Goal: Task Accomplishment & Management: Use online tool/utility

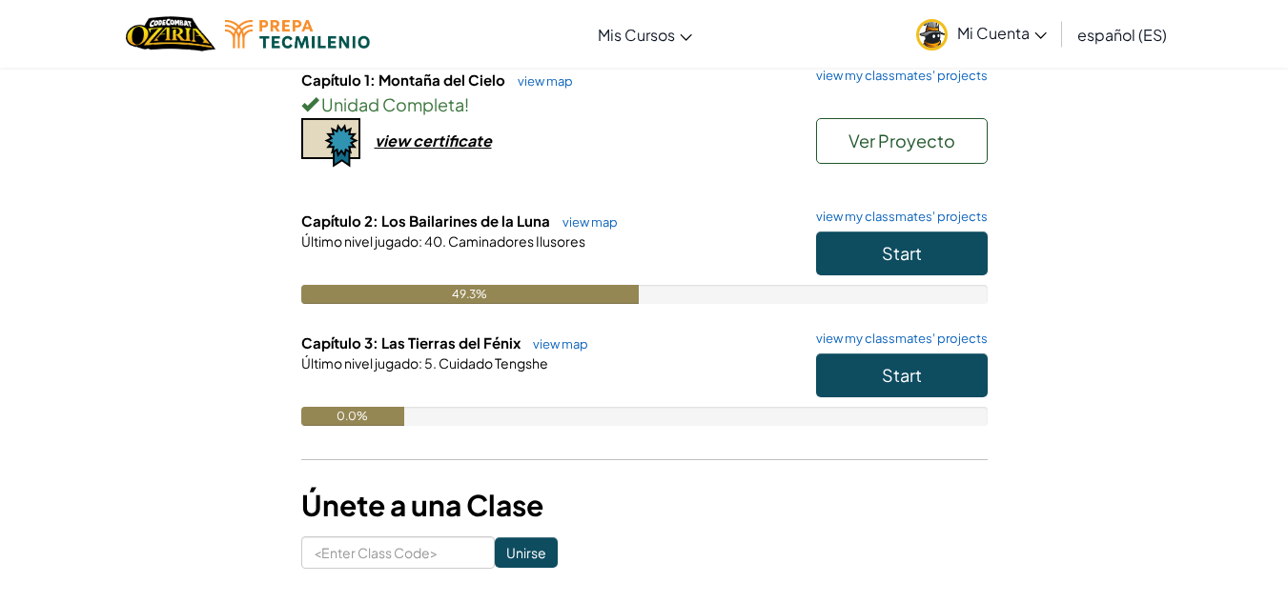
scroll to position [317, 0]
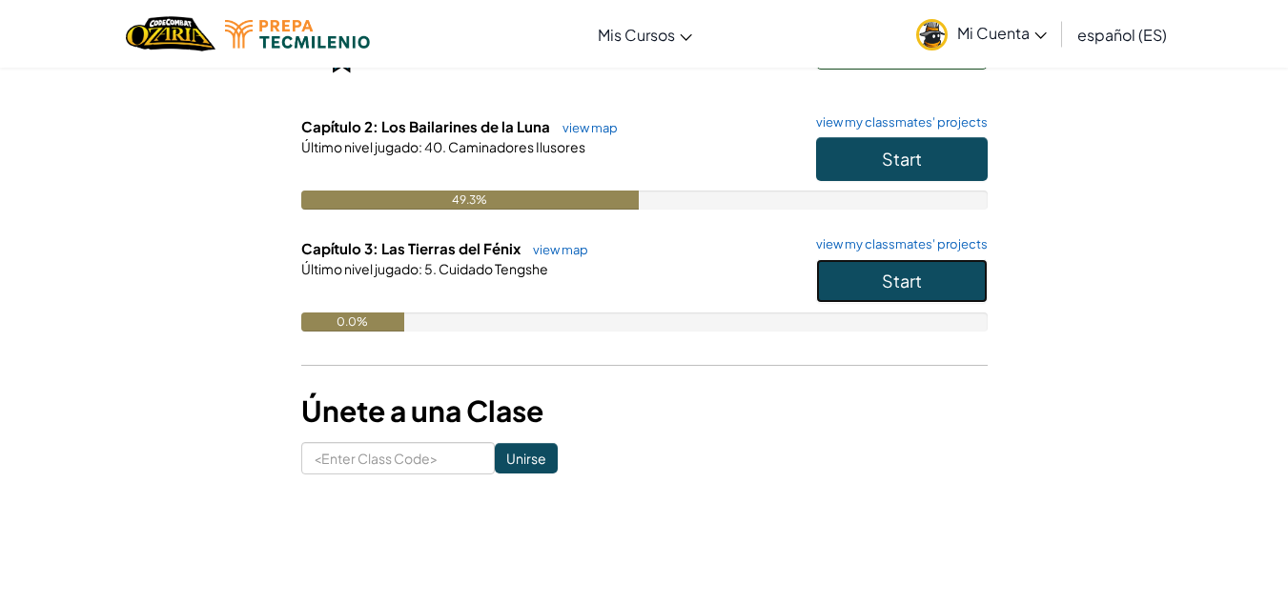
click at [933, 279] on button "Start" at bounding box center [902, 281] width 172 height 44
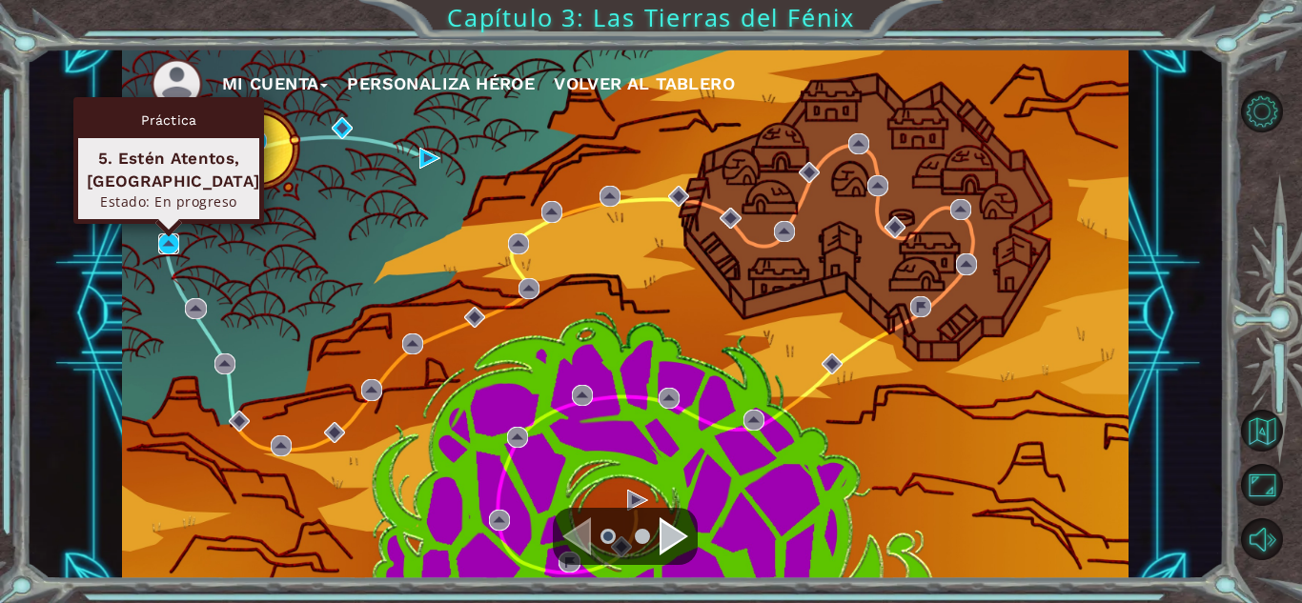
click at [162, 249] on img at bounding box center [168, 244] width 21 height 21
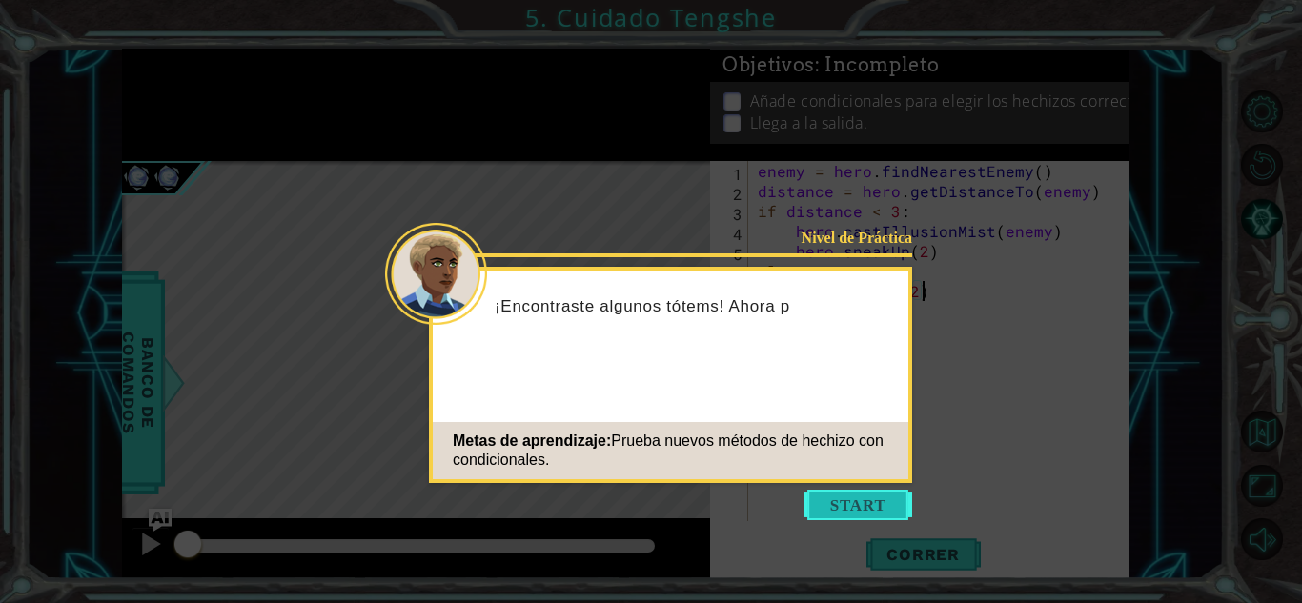
click at [843, 500] on button "Start" at bounding box center [857, 505] width 109 height 31
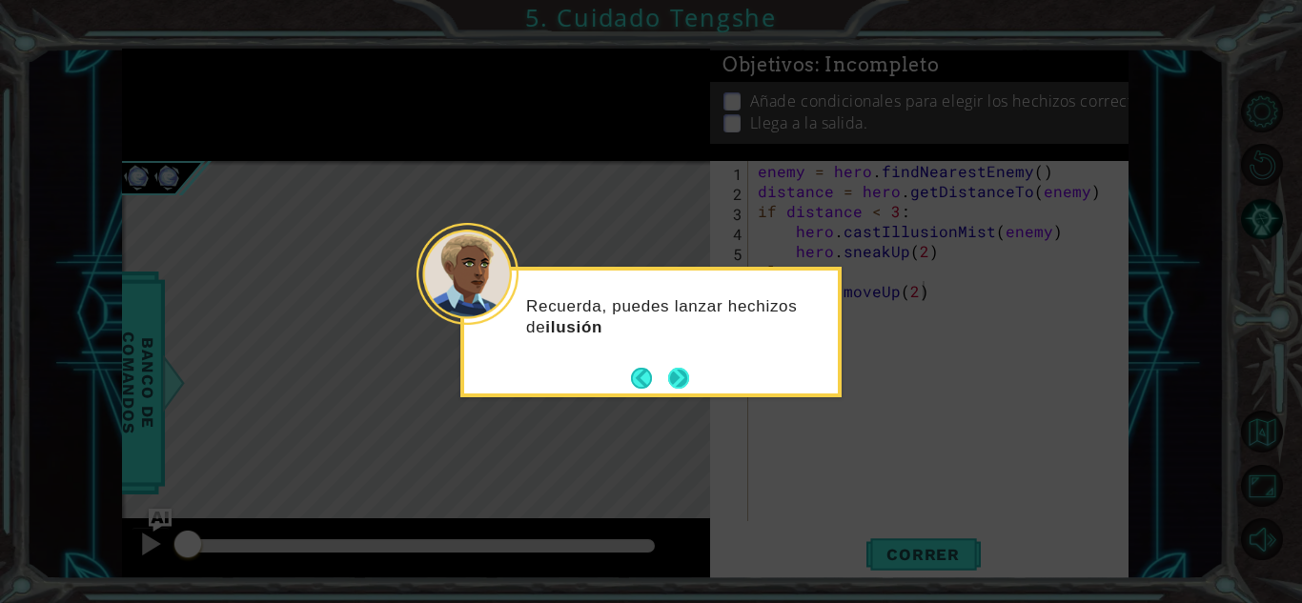
click at [679, 371] on button "Next" at bounding box center [678, 378] width 34 height 34
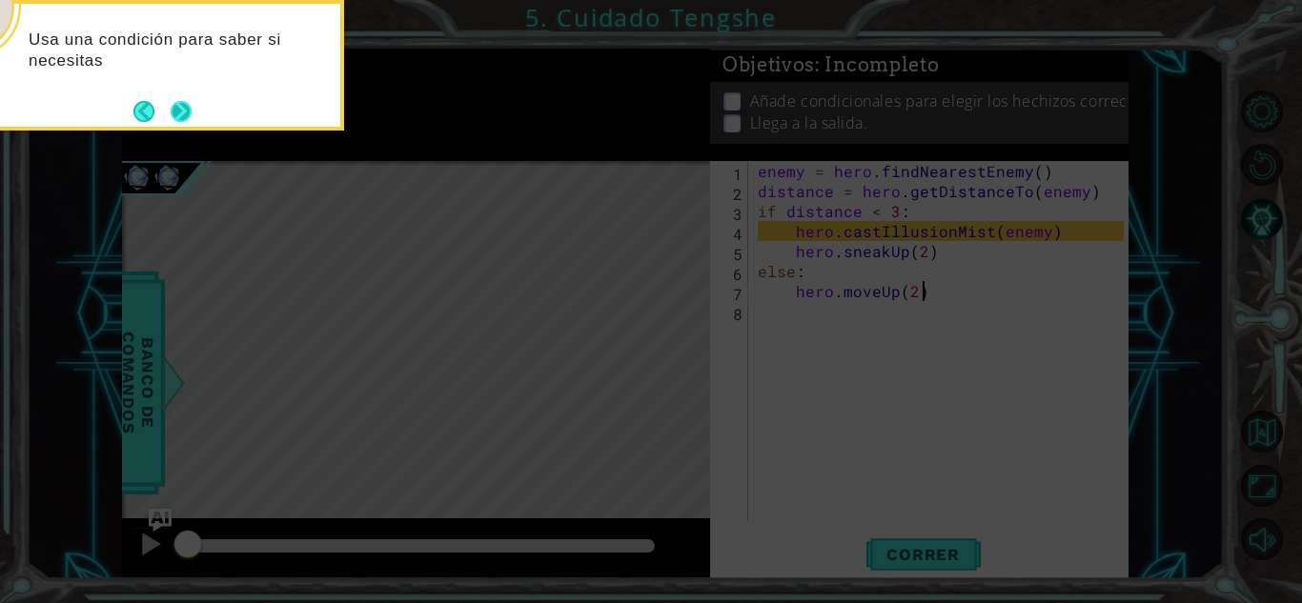
click at [175, 117] on button "Next" at bounding box center [181, 111] width 29 height 29
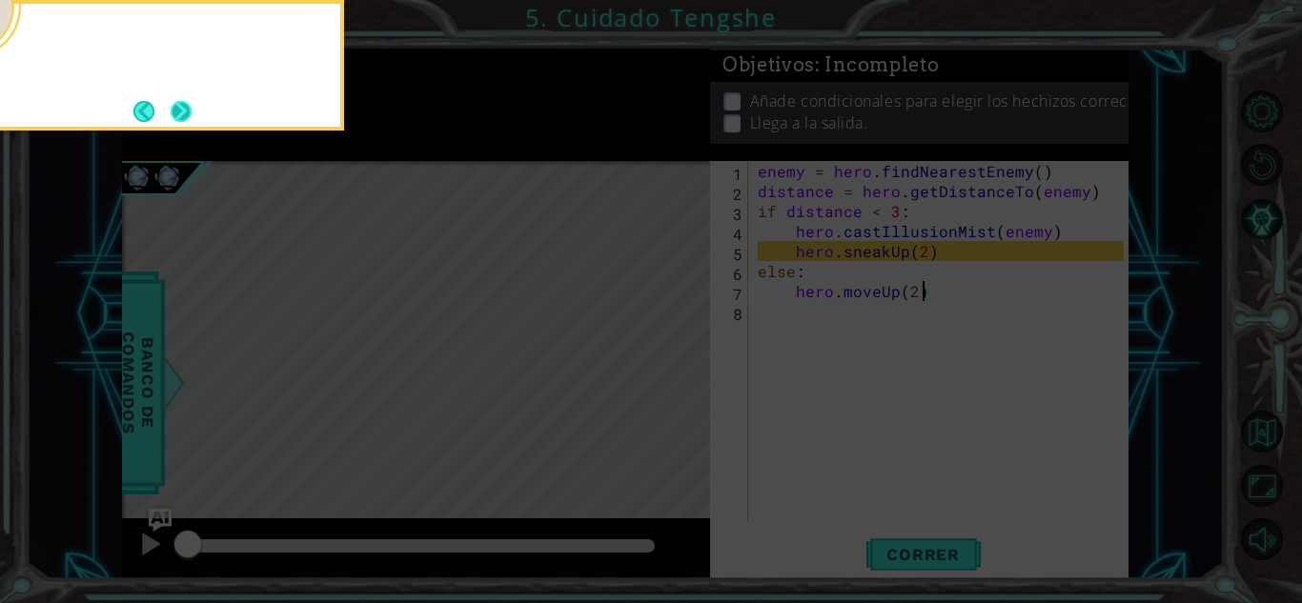
click at [181, 122] on button "Next" at bounding box center [180, 110] width 35 height 35
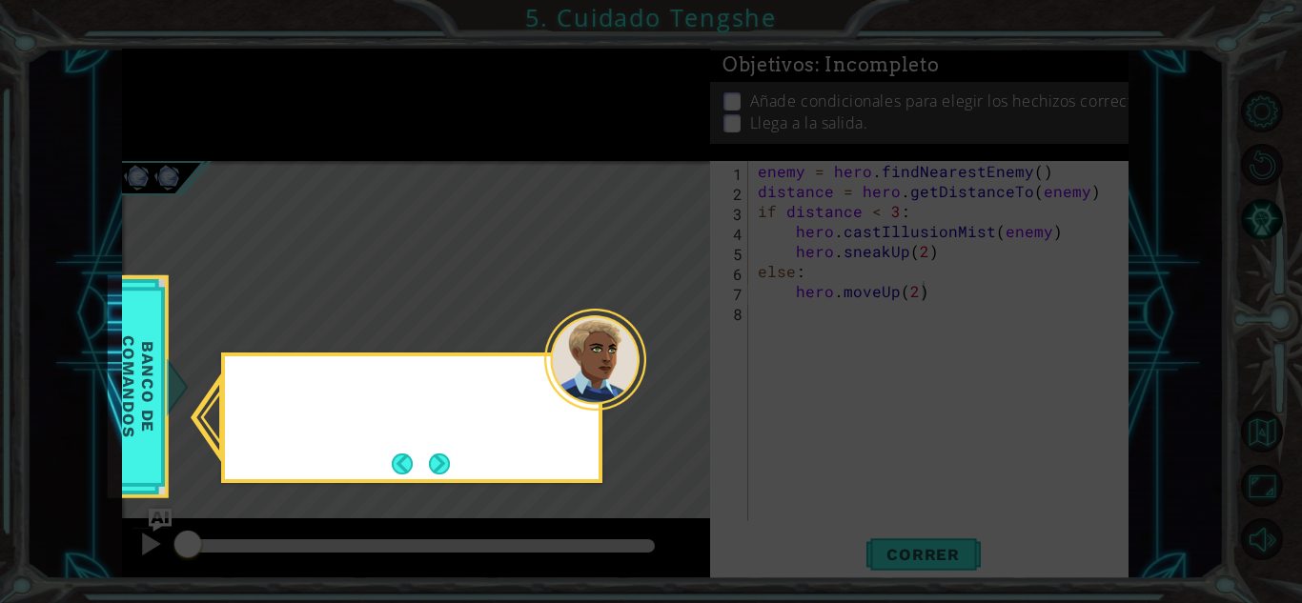
click at [181, 122] on icon at bounding box center [651, 301] width 1302 height 603
click at [444, 460] on button "Next" at bounding box center [439, 463] width 33 height 33
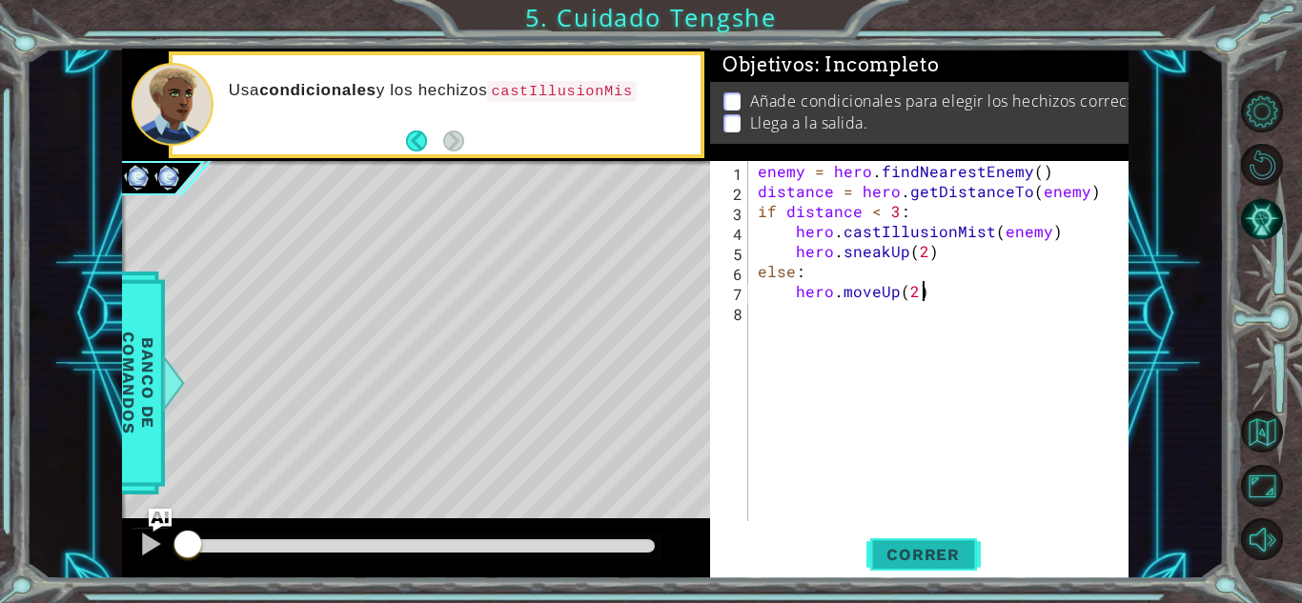
click at [915, 555] on span "Correr" at bounding box center [923, 554] width 112 height 19
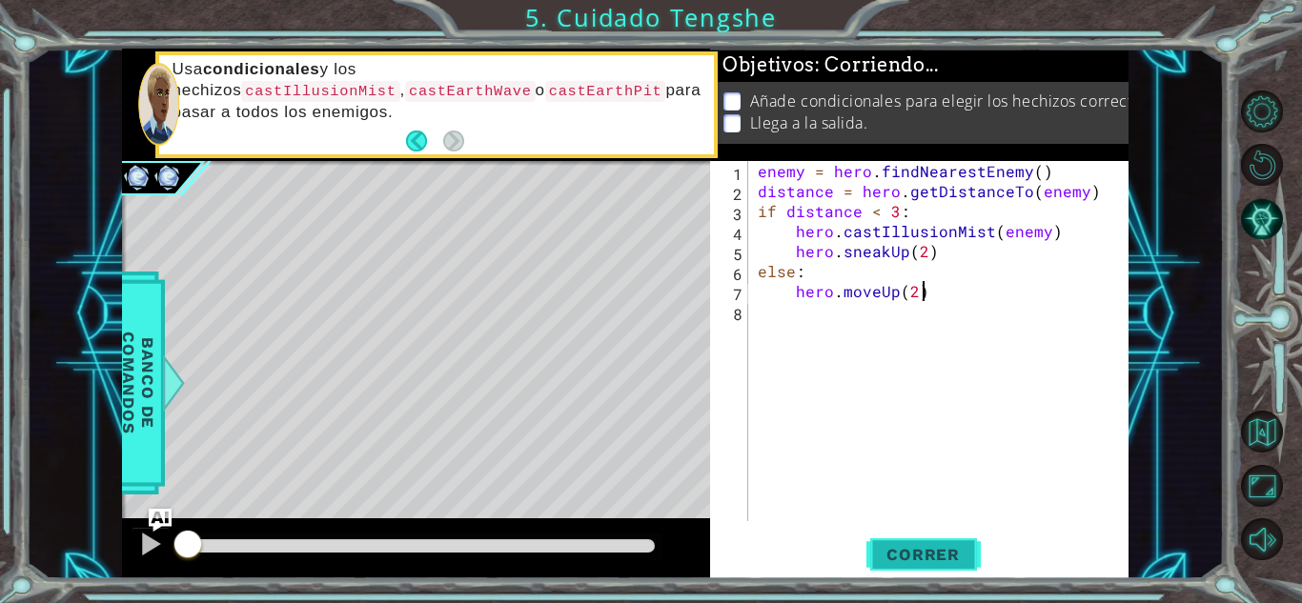
click at [915, 555] on span "Correr" at bounding box center [923, 554] width 112 height 19
click at [838, 331] on div "enemy = hero . findNearestEnemy ( ) distance = hero . getDistanceTo ( enemy ) i…" at bounding box center [943, 361] width 379 height 400
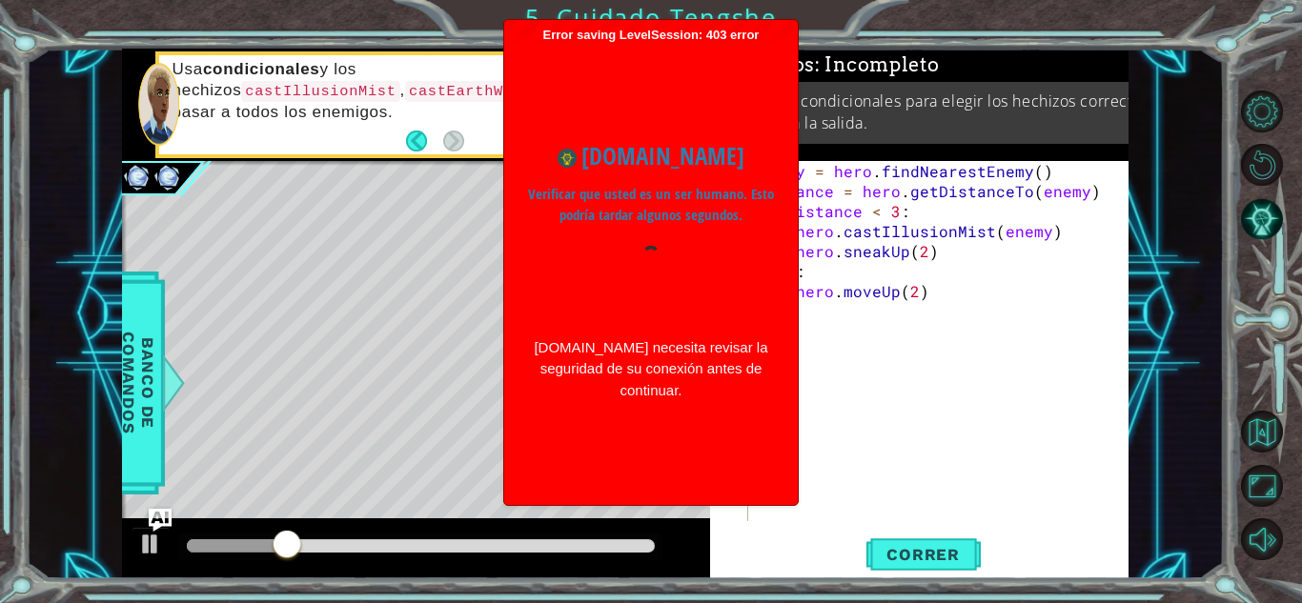
click at [846, 331] on div "enemy = hero . findNearestEnemy ( ) distance = hero . getDistanceTo ( enemy ) i…" at bounding box center [943, 361] width 379 height 400
click at [817, 323] on div "enemy = hero . findNearestEnemy ( ) distance = hero . getDistanceTo ( enemy ) i…" at bounding box center [943, 361] width 379 height 400
click at [917, 294] on div "enemy = hero . findNearestEnemy ( ) distance = hero . getDistanceTo ( enemy ) i…" at bounding box center [943, 361] width 379 height 400
type textarea "hero.moveUp(2)"
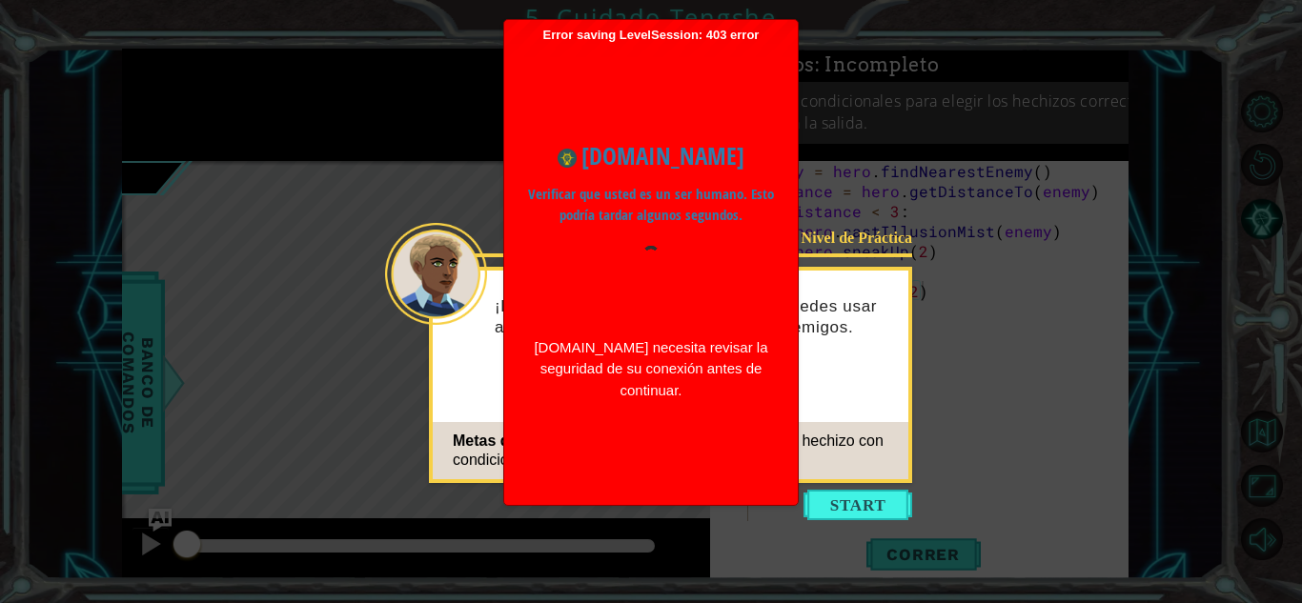
type textarea "hero.moveUp(2)"
